Goal: Task Accomplishment & Management: Use online tool/utility

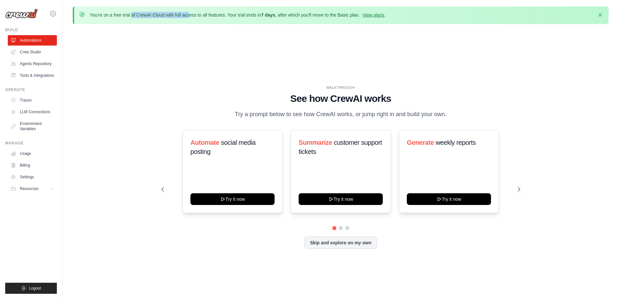
drag, startPoint x: 86, startPoint y: 15, endPoint x: 146, endPoint y: 14, distance: 60.4
click at [146, 14] on div "You're on a free trial of CrewAI Cloud with full access to all features. Your t…" at bounding box center [341, 15] width 524 height 7
click at [169, 30] on div "WALKTHROUGH See how [PERSON_NAME] works Try a prompt below to see how [PERSON_N…" at bounding box center [341, 172] width 536 height 286
drag, startPoint x: 263, startPoint y: 14, endPoint x: 305, endPoint y: 18, distance: 42.1
click at [276, 16] on p "You're on a free trial of CrewAI Cloud with full access to all features. Your t…" at bounding box center [238, 15] width 296 height 6
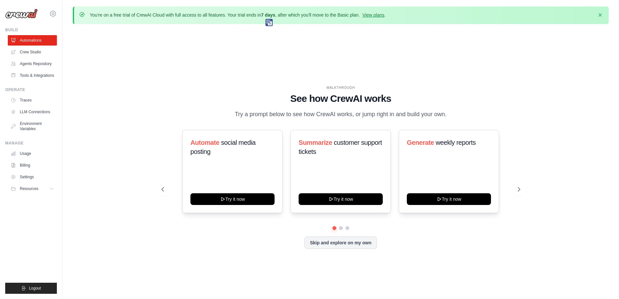
click at [351, 31] on div "WALKTHROUGH See how [PERSON_NAME] works Try a prompt below to see how [PERSON_N…" at bounding box center [341, 172] width 536 height 286
click at [371, 15] on link "View plans" at bounding box center [373, 14] width 22 height 5
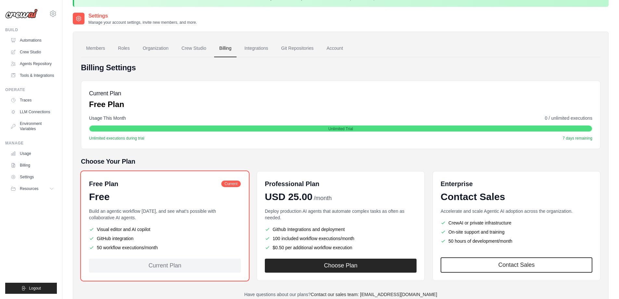
scroll to position [32, 0]
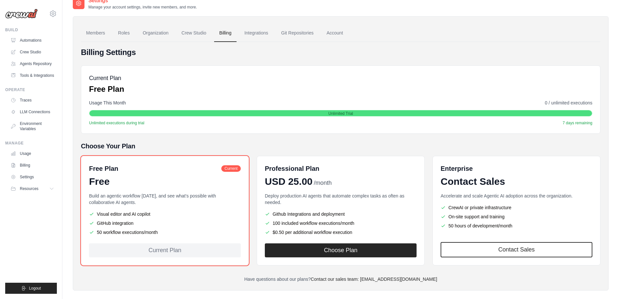
drag, startPoint x: 94, startPoint y: 213, endPoint x: 145, endPoint y: 216, distance: 50.4
click at [145, 216] on li "Visual editor and AI copilot" at bounding box center [165, 213] width 152 height 6
click at [167, 228] on ul "Visual editor and AI copilot GitHub integration 50 workflow executions/month" at bounding box center [165, 222] width 152 height 25
drag, startPoint x: 128, startPoint y: 234, endPoint x: 110, endPoint y: 236, distance: 18.0
click at [102, 236] on div "Free Plan Current Free Build an agentic workflow [DATE], and see what's possibl…" at bounding box center [165, 210] width 168 height 109
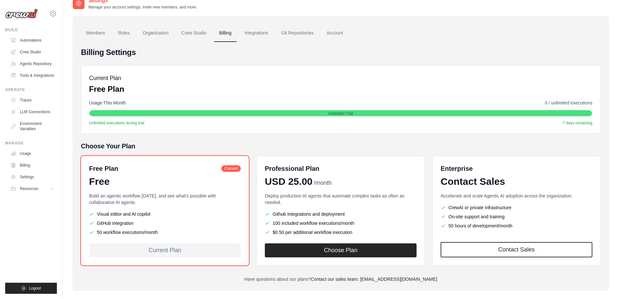
click at [168, 235] on div "Free Plan Current Free Build an agentic workflow [DATE], and see what's possibl…" at bounding box center [165, 210] width 168 height 109
click at [341, 180] on div "USD 25.00 /month" at bounding box center [341, 181] width 152 height 12
drag, startPoint x: 354, startPoint y: 113, endPoint x: 416, endPoint y: 114, distance: 62.1
click at [397, 114] on div "Unlimited Trial" at bounding box center [340, 113] width 503 height 6
click at [418, 113] on div "Unlimited Trial" at bounding box center [340, 113] width 503 height 6
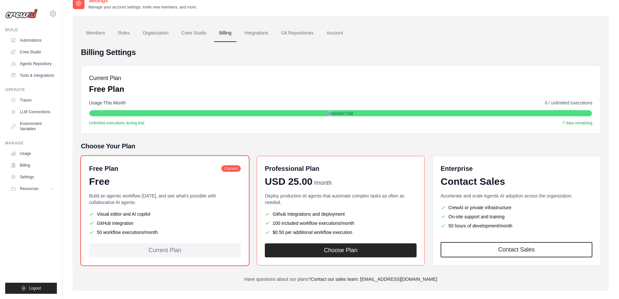
drag, startPoint x: 320, startPoint y: 111, endPoint x: 385, endPoint y: 118, distance: 64.6
click at [379, 117] on div "Usage This Month 0 / unlimited executions Unlimited Trial Unlimited executions …" at bounding box center [340, 112] width 503 height 26
click at [390, 118] on div "Usage This Month 0 / unlimited executions Unlimited Trial Unlimited executions …" at bounding box center [340, 112] width 503 height 26
click at [90, 30] on link "Members" at bounding box center [95, 33] width 29 height 18
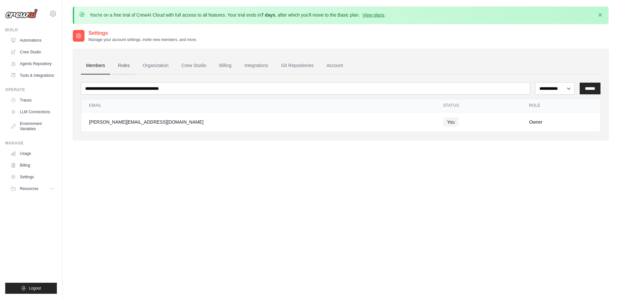
click at [123, 66] on link "Roles" at bounding box center [124, 66] width 22 height 18
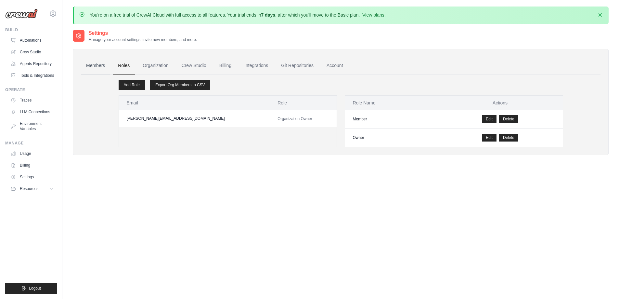
click at [99, 66] on link "Members" at bounding box center [95, 66] width 29 height 18
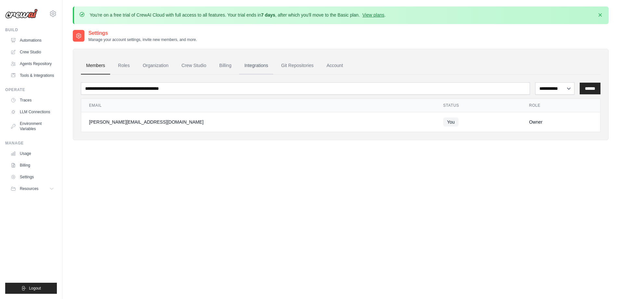
click at [250, 64] on link "Integrations" at bounding box center [256, 66] width 34 height 18
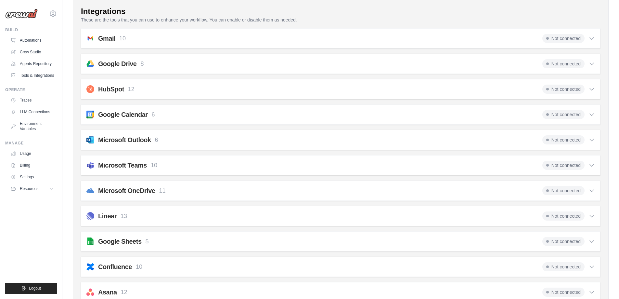
scroll to position [97, 0]
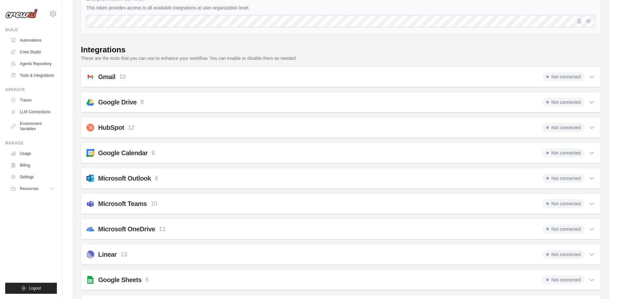
click at [134, 102] on h2 "Google Drive" at bounding box center [117, 101] width 38 height 9
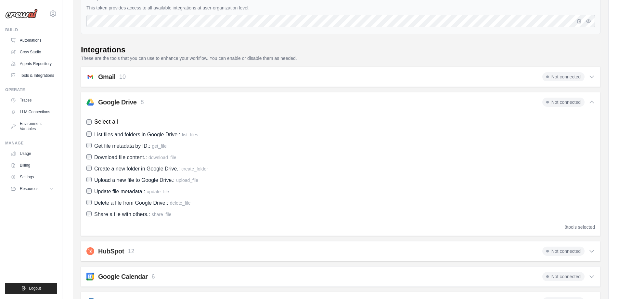
click at [128, 101] on h2 "Google Drive" at bounding box center [117, 101] width 38 height 9
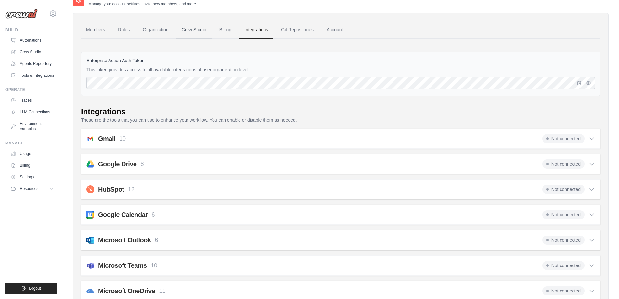
scroll to position [0, 0]
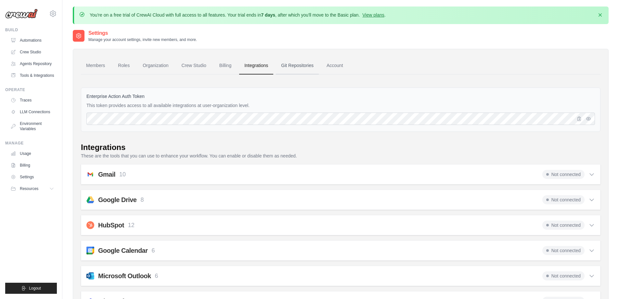
click at [298, 65] on link "Git Repositories" at bounding box center [297, 66] width 43 height 18
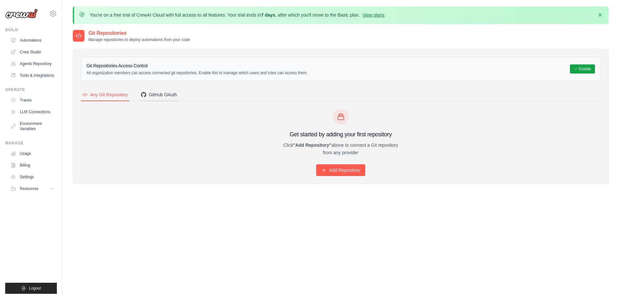
click at [163, 94] on div "GitHub OAuth" at bounding box center [159, 94] width 36 height 6
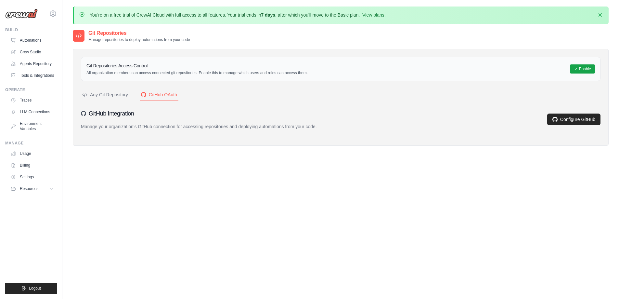
click at [106, 95] on div "Any Git Repository" at bounding box center [105, 94] width 46 height 6
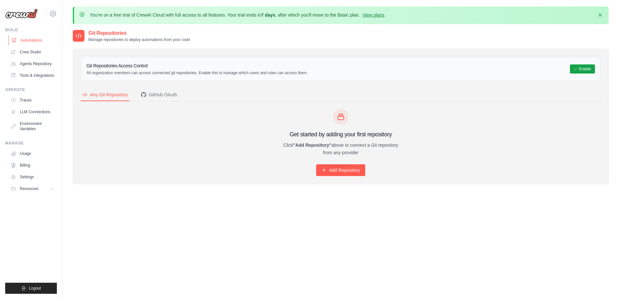
click at [25, 39] on link "Automations" at bounding box center [32, 40] width 49 height 10
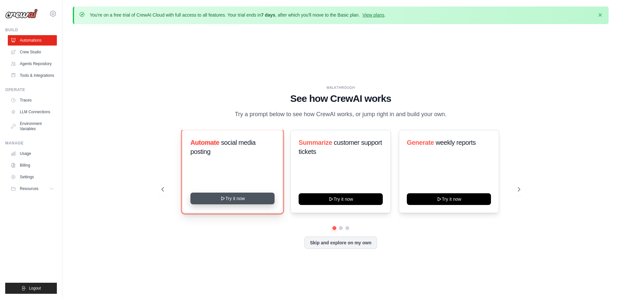
click at [238, 200] on button "Try it now" at bounding box center [232, 198] width 84 height 12
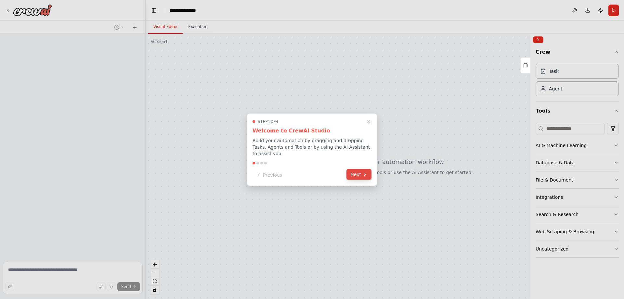
click at [356, 170] on button "Next" at bounding box center [358, 174] width 25 height 11
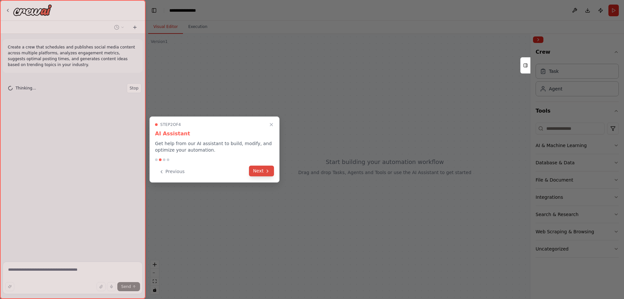
click at [265, 168] on icon at bounding box center [267, 170] width 5 height 5
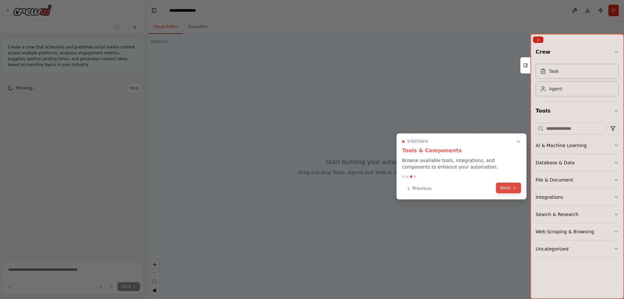
drag, startPoint x: 506, startPoint y: 187, endPoint x: 489, endPoint y: 207, distance: 26.5
click at [506, 188] on button "Next" at bounding box center [508, 188] width 25 height 11
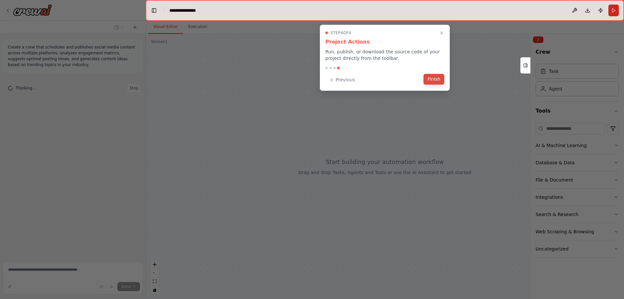
click at [433, 82] on button "Finish" at bounding box center [433, 79] width 21 height 11
